Goal: Transaction & Acquisition: Obtain resource

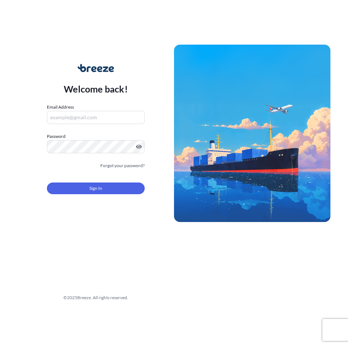
click at [82, 119] on input "Email Address" at bounding box center [96, 117] width 98 height 13
type input "[EMAIL_ADDRESS][DOMAIN_NAME]"
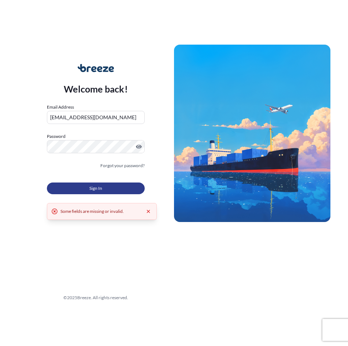
click at [90, 188] on span "Sign In" at bounding box center [95, 188] width 13 height 7
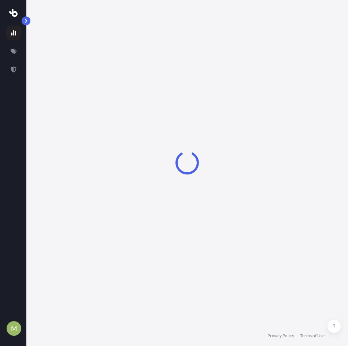
select select "2025"
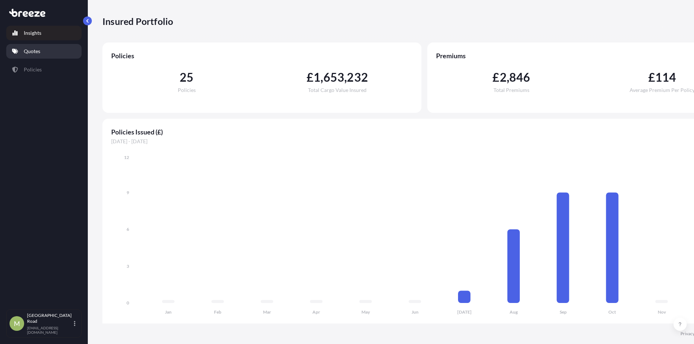
click at [45, 47] on link "Quotes" at bounding box center [43, 51] width 75 height 15
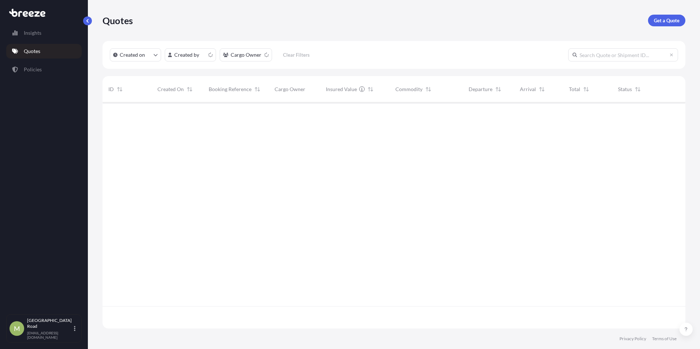
scroll to position [225, 577]
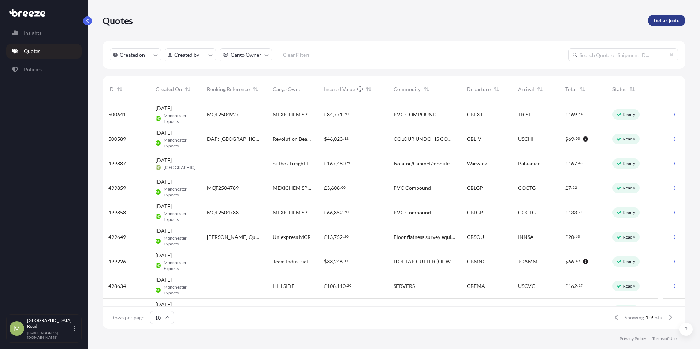
click at [347, 23] on p "Get a Quote" at bounding box center [667, 20] width 26 height 7
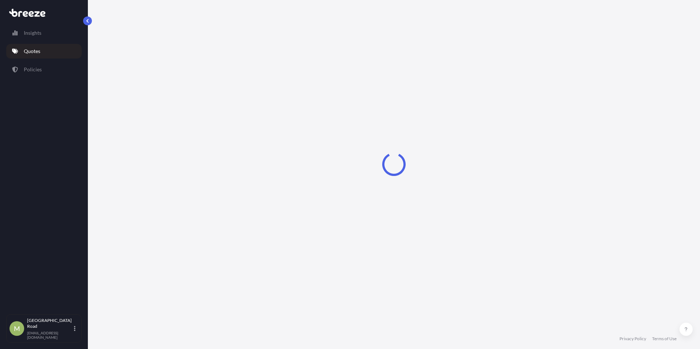
select select "Road"
select select "Sea"
select select "1"
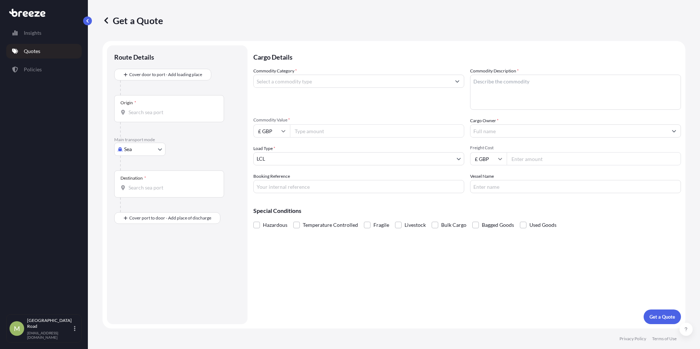
click at [295, 78] on input "Commodity Category *" at bounding box center [352, 81] width 197 height 13
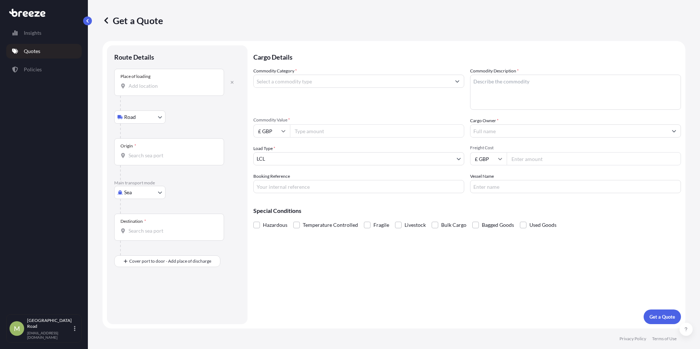
click at [160, 86] on input "Place of loading" at bounding box center [171, 85] width 86 height 7
click at [147, 90] on div "Place of loading" at bounding box center [169, 82] width 110 height 27
click at [147, 90] on input "Place of loading" at bounding box center [171, 85] width 86 height 7
type input "[GEOGRAPHIC_DATA], [GEOGRAPHIC_DATA]"
click at [169, 160] on input "Origin *" at bounding box center [171, 158] width 86 height 7
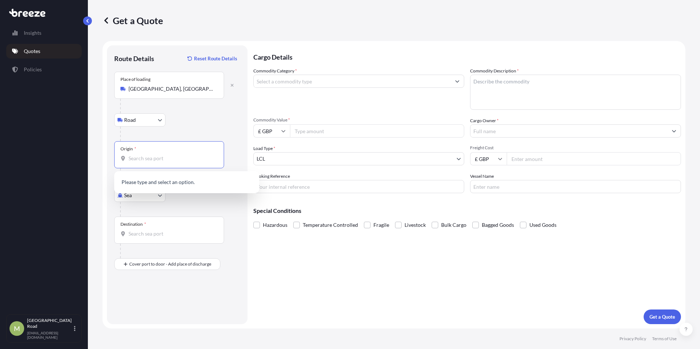
type input "D"
click at [156, 164] on div "Origin *" at bounding box center [169, 154] width 110 height 27
click at [156, 162] on input "Origin * Please select an origin" at bounding box center [171, 158] width 86 height 7
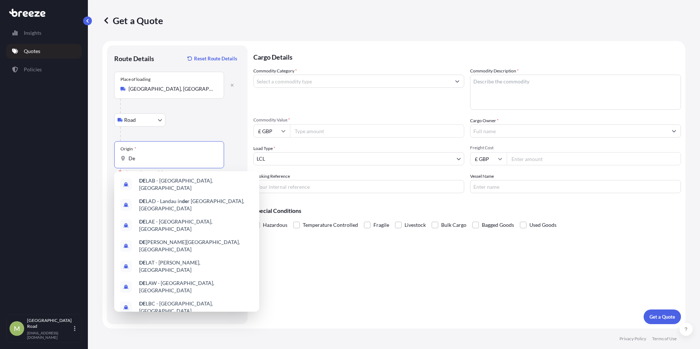
type input "D"
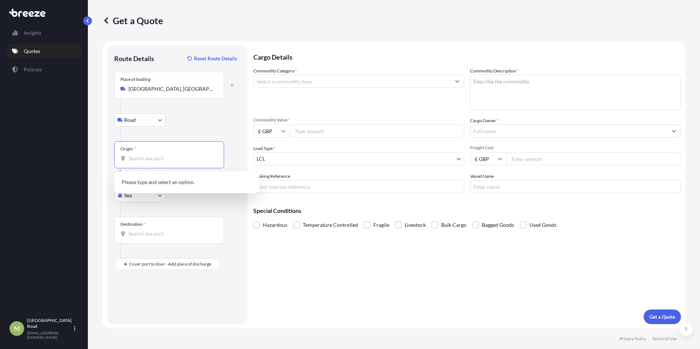
click at [137, 119] on body "0 options available. Insights Quotes Policies [GEOGRAPHIC_DATA][EMAIL_ADDRESS][…" at bounding box center [350, 174] width 700 height 349
click at [151, 156] on input "Origin * Please select an origin" at bounding box center [171, 158] width 86 height 7
drag, startPoint x: 202, startPoint y: 206, endPoint x: 173, endPoint y: 196, distance: 30.9
click at [202, 206] on div at bounding box center [180, 209] width 120 height 15
click at [164, 194] on body "0 options available. 0 options available. Insights Quotes Policies [GEOGRAPHIC_…" at bounding box center [350, 174] width 700 height 349
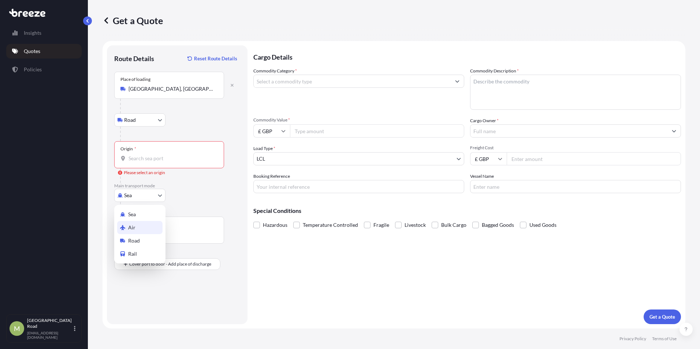
click at [145, 223] on div "Air" at bounding box center [139, 227] width 45 height 13
click at [175, 199] on div "Air Sea Air Road Rail" at bounding box center [177, 195] width 126 height 13
click at [163, 154] on div "Origin *" at bounding box center [169, 154] width 110 height 27
click at [163, 155] on input "Origin *" at bounding box center [171, 158] width 86 height 7
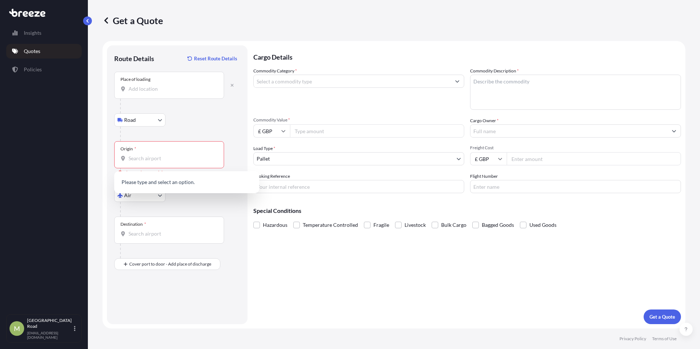
drag, startPoint x: 166, startPoint y: 216, endPoint x: 154, endPoint y: 206, distance: 15.4
click at [162, 213] on div at bounding box center [180, 209] width 120 height 15
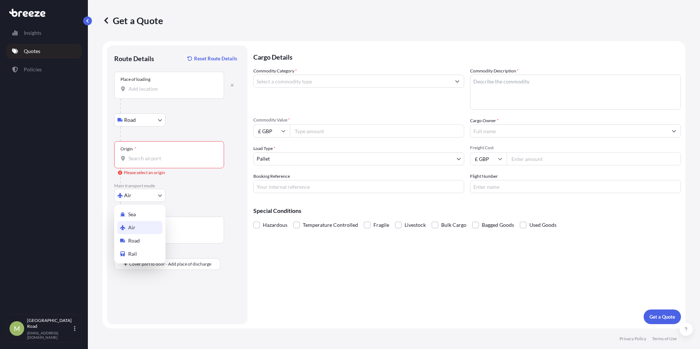
click at [150, 199] on body "0 options available. Insights Quotes Policies [GEOGRAPHIC_DATA][EMAIL_ADDRESS][…" at bounding box center [350, 174] width 700 height 349
click at [150, 238] on div "Road" at bounding box center [139, 240] width 45 height 13
select select "Road"
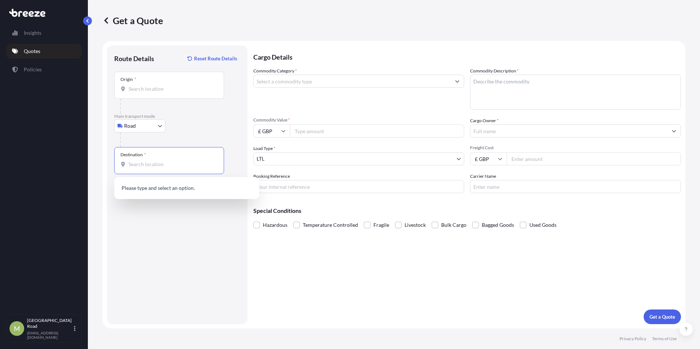
click at [179, 164] on input "Destination *" at bounding box center [171, 164] width 86 height 7
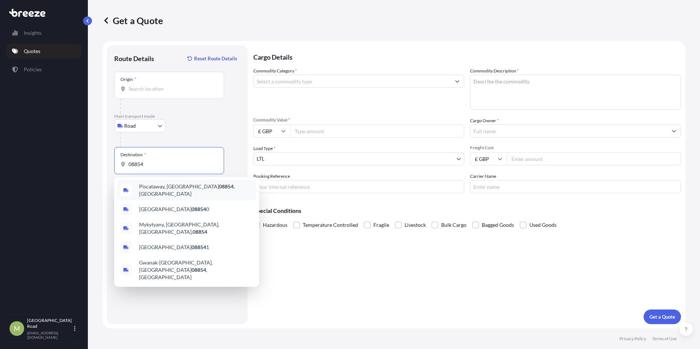
click at [191, 188] on span "[GEOGRAPHIC_DATA] , [GEOGRAPHIC_DATA]" at bounding box center [196, 190] width 114 height 15
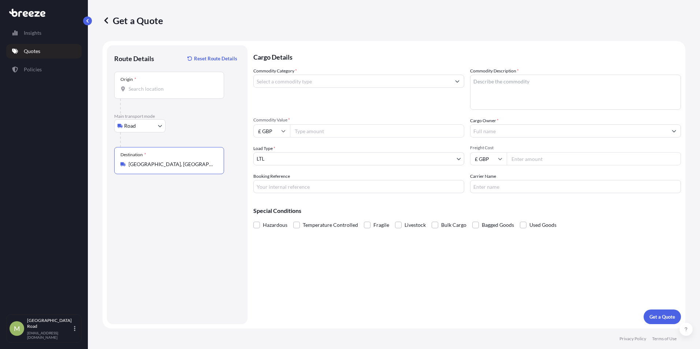
type input "[GEOGRAPHIC_DATA], [GEOGRAPHIC_DATA]"
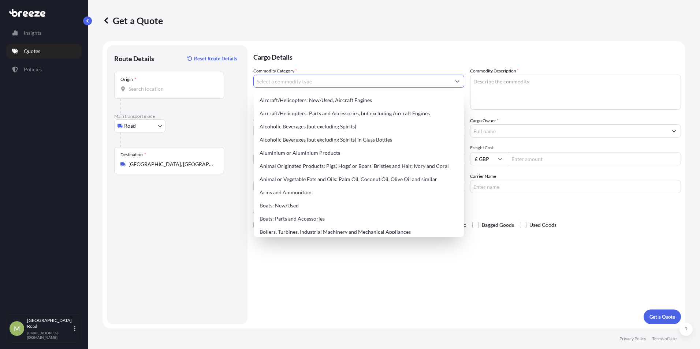
click at [307, 80] on input "Commodity Category *" at bounding box center [352, 81] width 197 height 13
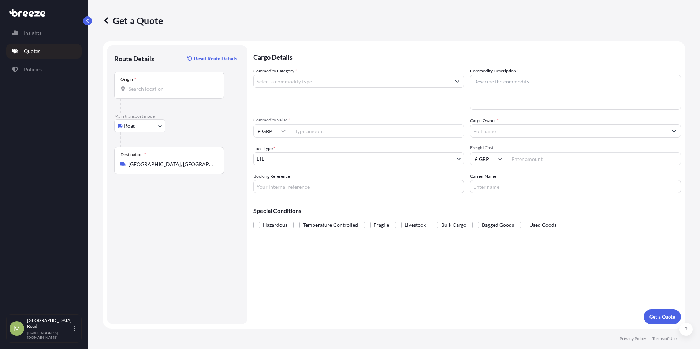
click at [334, 82] on input "Commodity Category *" at bounding box center [352, 81] width 197 height 13
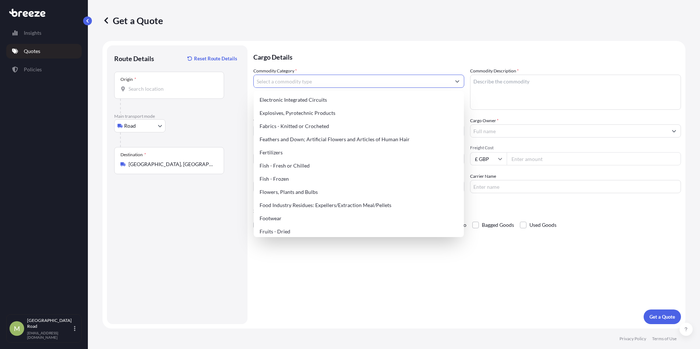
scroll to position [622, 0]
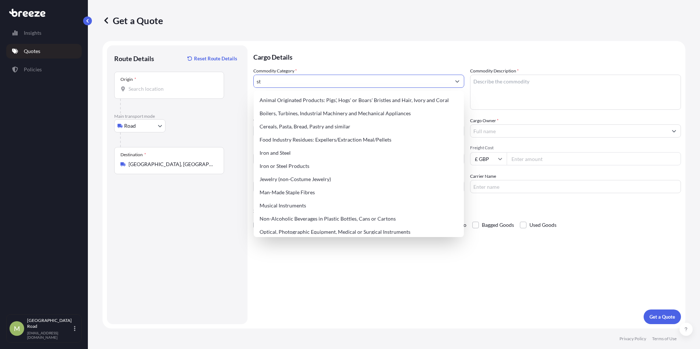
type input "s"
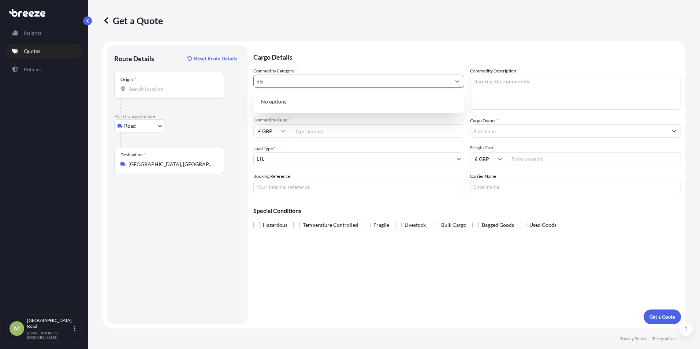
type input "disc"
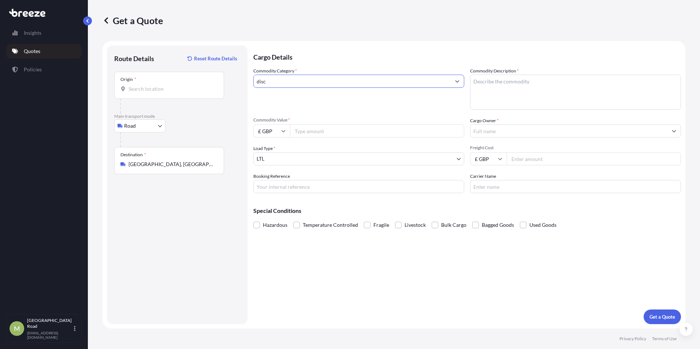
drag, startPoint x: 414, startPoint y: 87, endPoint x: 220, endPoint y: 87, distance: 193.9
click at [220, 87] on form "Route Details Reset Route Details Place of loading Road Road Rail Origin * Main…" at bounding box center [393, 185] width 583 height 288
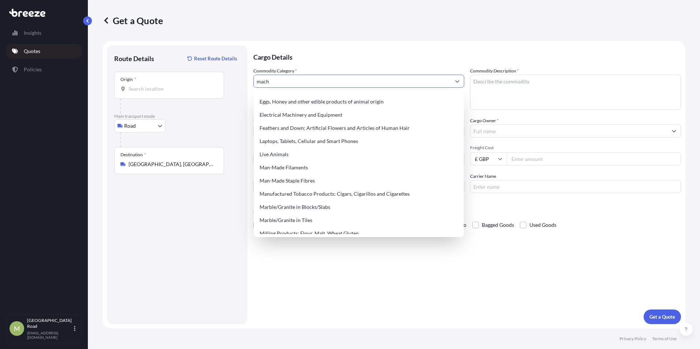
scroll to position [0, 0]
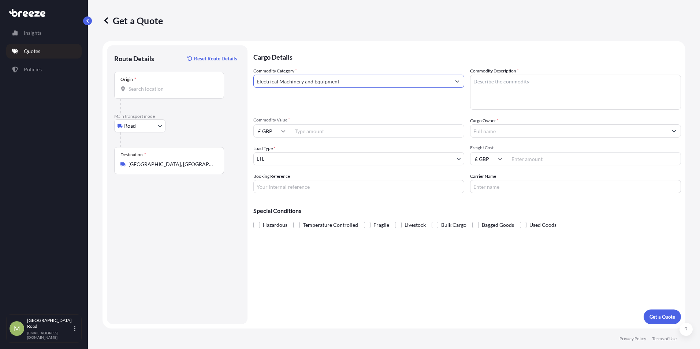
type input "Electrical Machinery and Equipment"
click at [347, 87] on textarea "Commodity Description *" at bounding box center [575, 92] width 211 height 35
click at [347, 95] on textarea "Commodity Description *" at bounding box center [575, 92] width 211 height 35
paste textarea "VSP GXX0 FLASH PACK 4 X 7TB FMD PACKAGE"
type textarea "VSP GXX0 FLASH PACK 4 X 7TB FMD PACKAGE"
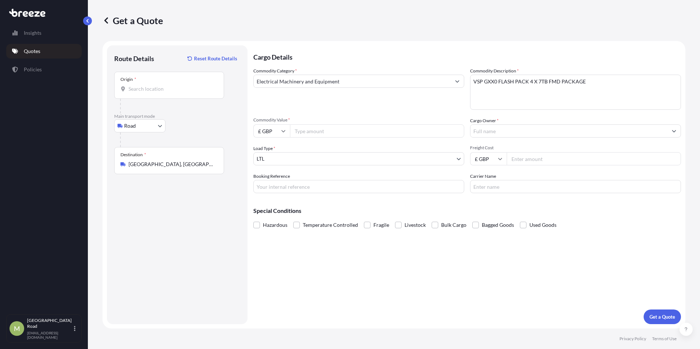
click at [307, 132] on input "Commodity Value *" at bounding box center [377, 130] width 174 height 13
type input "97468"
type input "HILLSIDE (TECHNOLOGY) LIMITED"
type input "550"
click at [277, 183] on input "Booking Reference" at bounding box center [358, 186] width 211 height 13
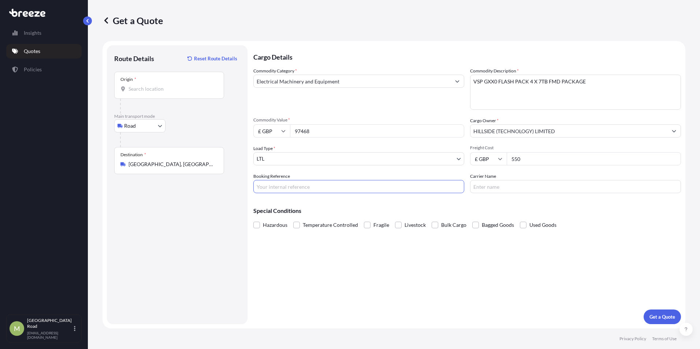
click at [347, 188] on input "Carrier Name" at bounding box center [575, 186] width 211 height 13
click at [347, 316] on p "Get a Quote" at bounding box center [662, 316] width 26 height 7
click at [154, 89] on input "Origin * Please select an origin" at bounding box center [171, 88] width 86 height 7
type input "[GEOGRAPHIC_DATA], [GEOGRAPHIC_DATA]"
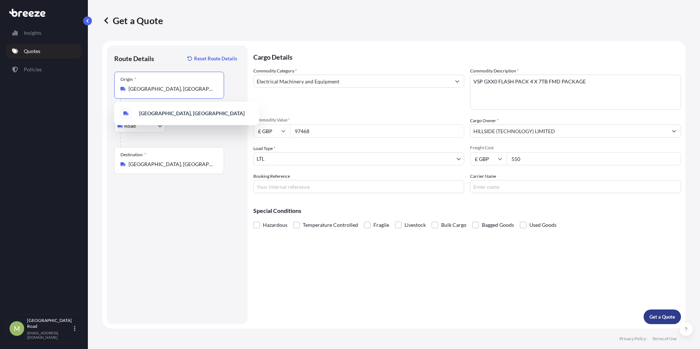
click at [347, 316] on p "Get a Quote" at bounding box center [662, 316] width 26 height 7
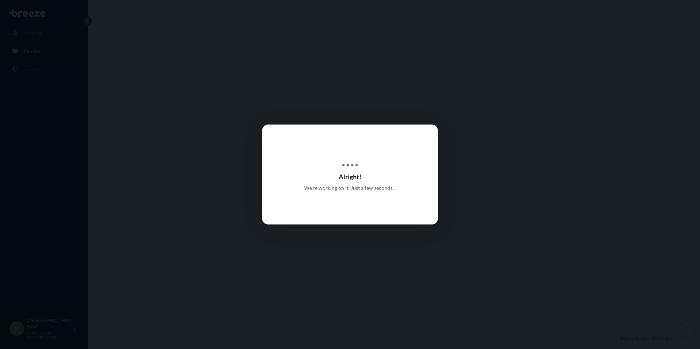
select select "Road"
select select "1"
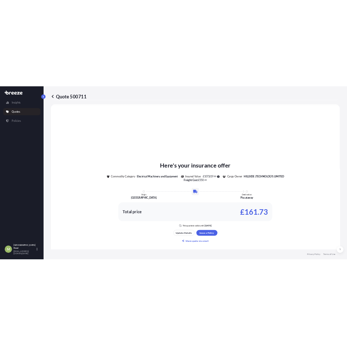
scroll to position [220, 0]
